Goal: Navigation & Orientation: Find specific page/section

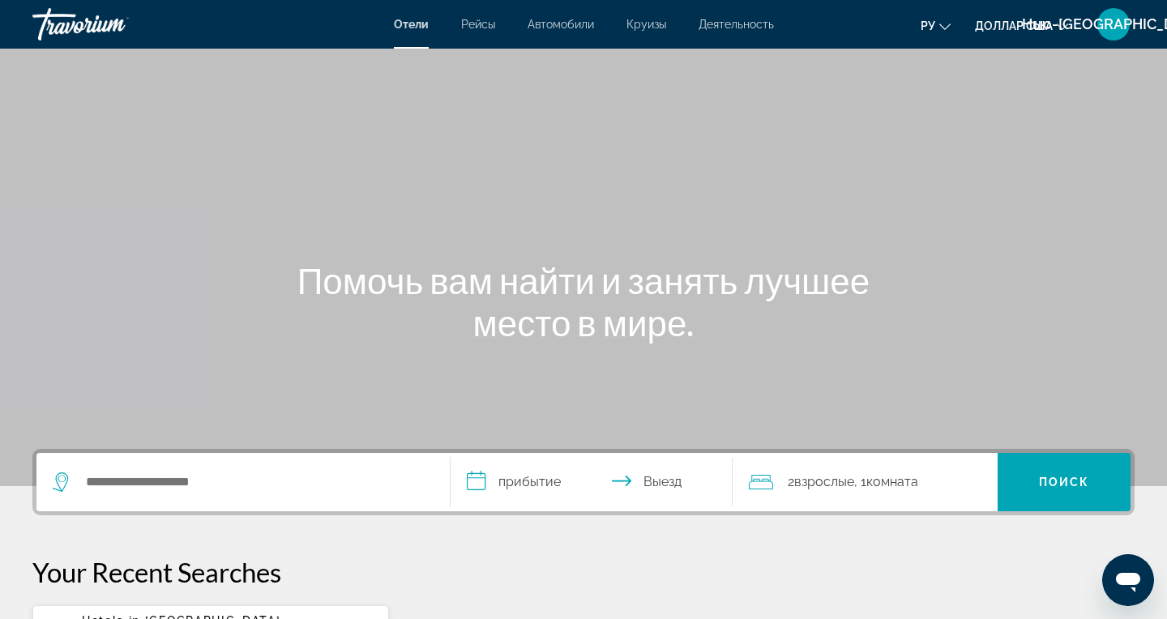
click at [478, 30] on font "Рейсы" at bounding box center [478, 24] width 34 height 13
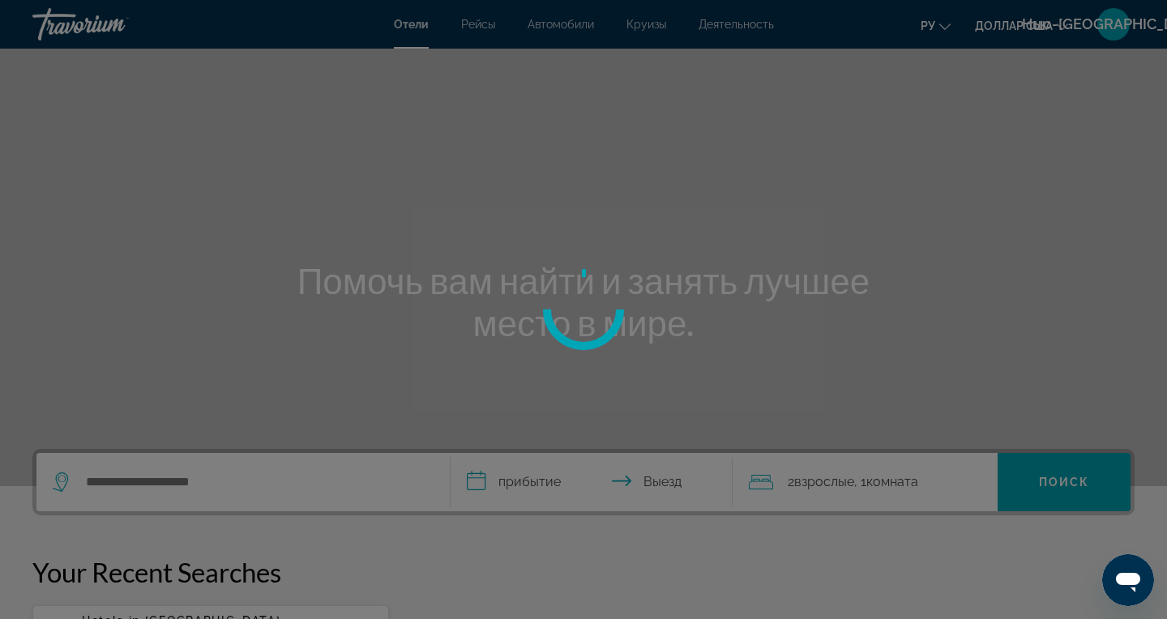
click at [577, 35] on div at bounding box center [583, 309] width 1167 height 619
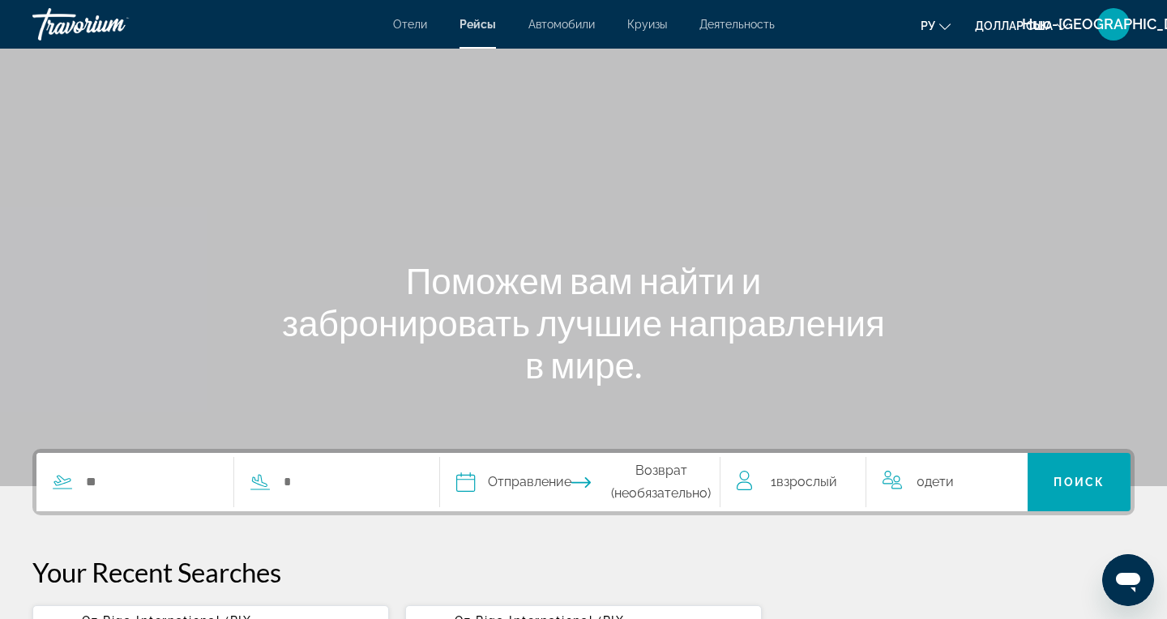
click at [730, 34] on div "Отели Рейсы Автомобили Круизы Деятельность [PERSON_NAME] Круизы Деятельность ру…" at bounding box center [583, 24] width 1167 height 42
click at [722, 25] on font "Деятельность" at bounding box center [736, 24] width 75 height 13
